Goal: Task Accomplishment & Management: Manage account settings

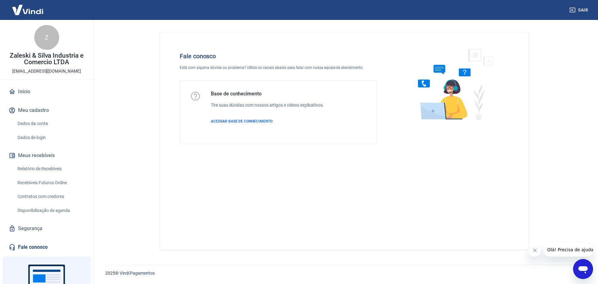
click at [40, 156] on button "Meus recebíveis" at bounding box center [46, 156] width 78 height 14
click at [49, 169] on link "Relatório de Recebíveis" at bounding box center [50, 168] width 71 height 13
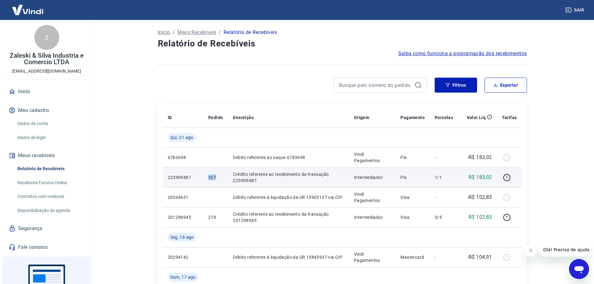
drag, startPoint x: 203, startPoint y: 177, endPoint x: 222, endPoint y: 177, distance: 19.0
click at [222, 177] on tr "223909487 327 Crédito referente ao recebimento da transação 223909487 Intermedi…" at bounding box center [342, 177] width 359 height 20
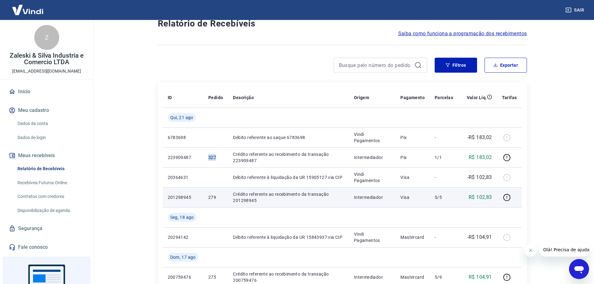
scroll to position [31, 0]
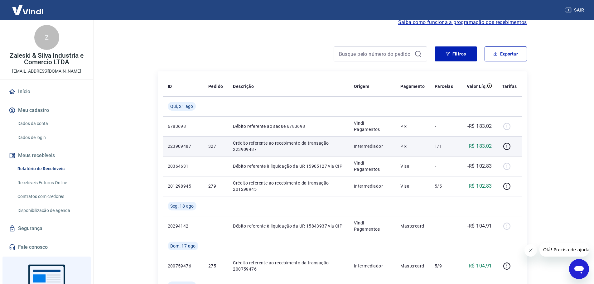
click at [499, 149] on td at bounding box center [509, 146] width 25 height 20
drag, startPoint x: 206, startPoint y: 148, endPoint x: 219, endPoint y: 145, distance: 13.8
click at [219, 145] on td "327" at bounding box center [215, 146] width 25 height 20
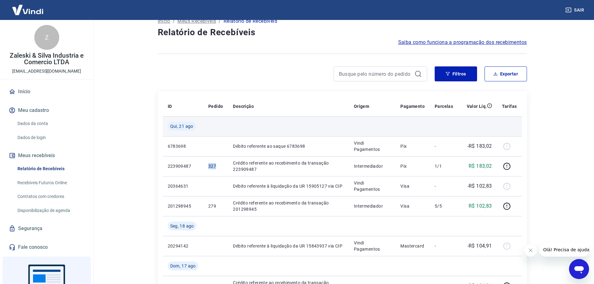
scroll to position [0, 0]
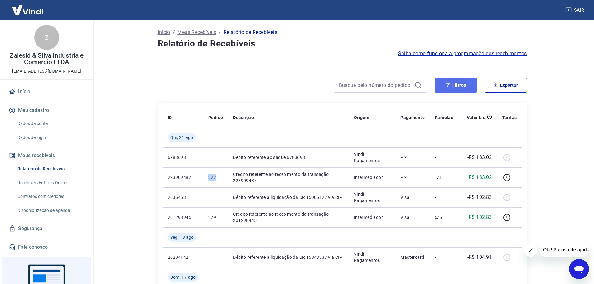
click at [441, 85] on button "Filtros" at bounding box center [455, 85] width 42 height 15
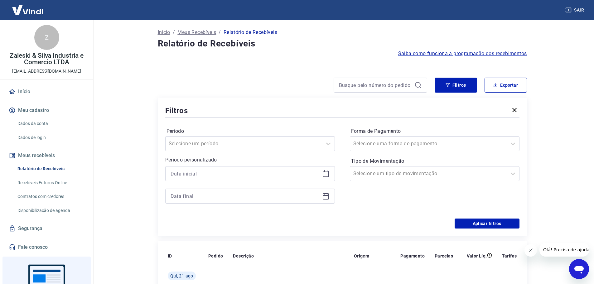
click at [512, 106] on button "button" at bounding box center [514, 110] width 10 height 11
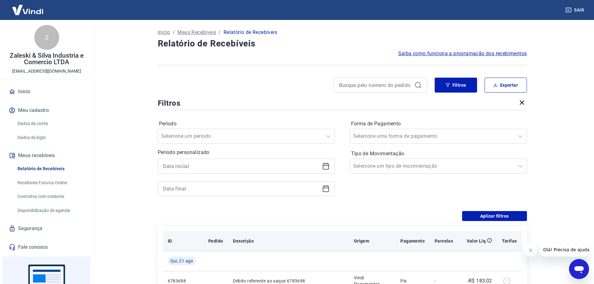
click at [514, 231] on th "Tarifas" at bounding box center [509, 241] width 25 height 20
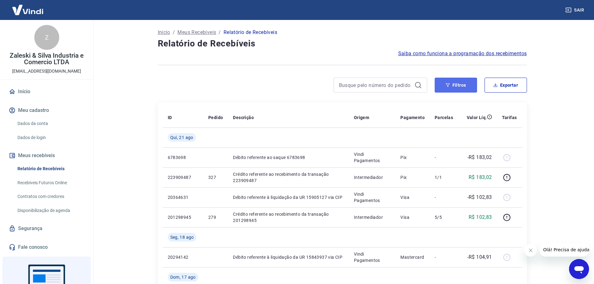
click at [458, 86] on button "Filtros" at bounding box center [455, 85] width 42 height 15
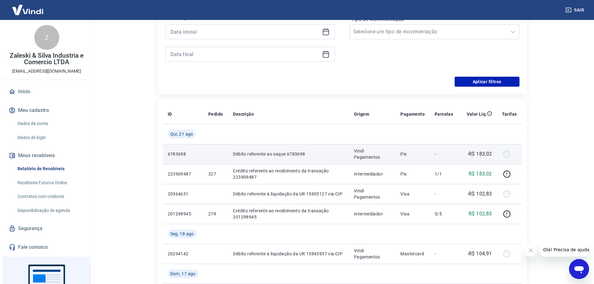
scroll to position [156, 0]
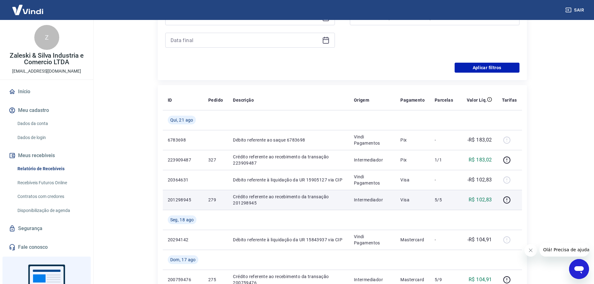
click at [243, 200] on p "Crédito referente ao recebimento da transação 201298945" at bounding box center [288, 200] width 111 height 12
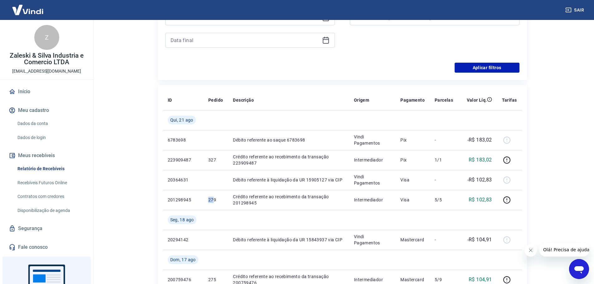
drag, startPoint x: 207, startPoint y: 199, endPoint x: 174, endPoint y: 73, distance: 130.3
click at [215, 198] on td "279" at bounding box center [215, 200] width 25 height 20
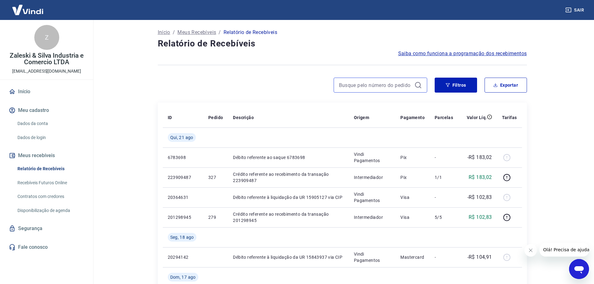
click at [374, 87] on input at bounding box center [375, 84] width 73 height 9
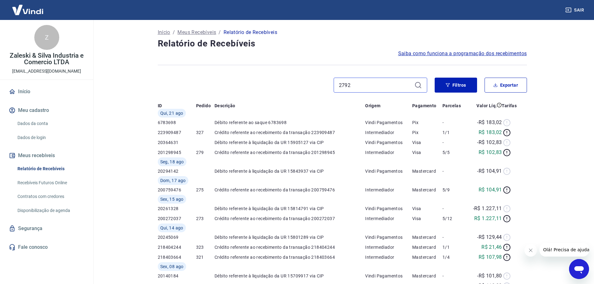
type input "279"
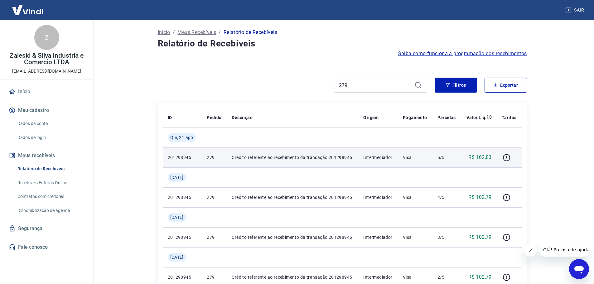
click at [205, 158] on td "279" at bounding box center [214, 157] width 25 height 20
click at [423, 158] on p "Visa" at bounding box center [415, 157] width 25 height 6
drag, startPoint x: 354, startPoint y: 158, endPoint x: 271, endPoint y: 155, distance: 82.9
click at [348, 157] on p "Crédito referente ao recebimento da transação 201298945" at bounding box center [293, 157] width 122 height 6
click at [185, 159] on p "201298945" at bounding box center [182, 157] width 29 height 6
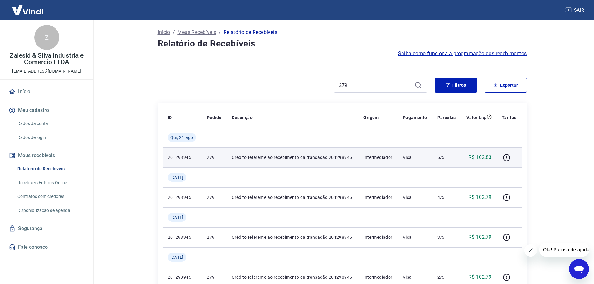
drag, startPoint x: 245, startPoint y: 154, endPoint x: 235, endPoint y: 157, distance: 10.1
click at [244, 155] on p "Crédito referente ao recebimento da transação 201298945" at bounding box center [293, 157] width 122 height 6
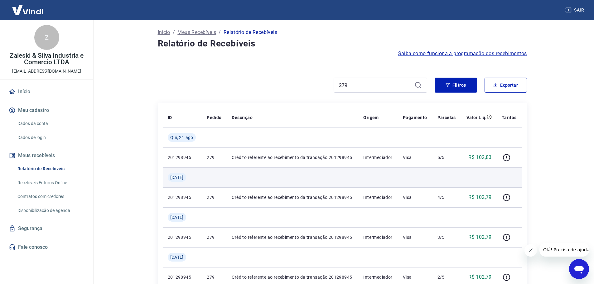
click at [232, 169] on td at bounding box center [293, 177] width 132 height 20
